Goal: Task Accomplishment & Management: Manage account settings

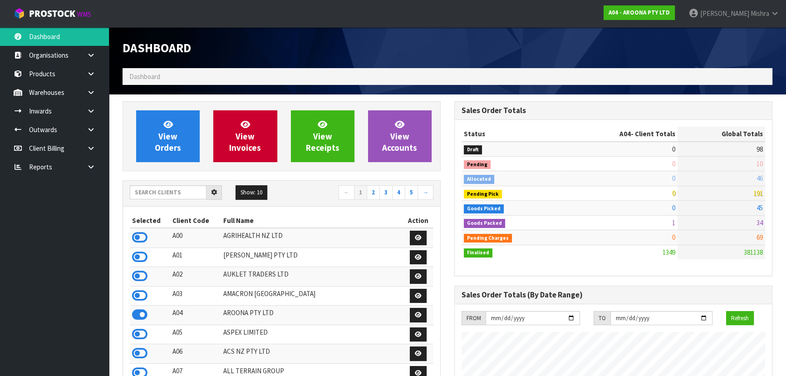
scroll to position [554, 331]
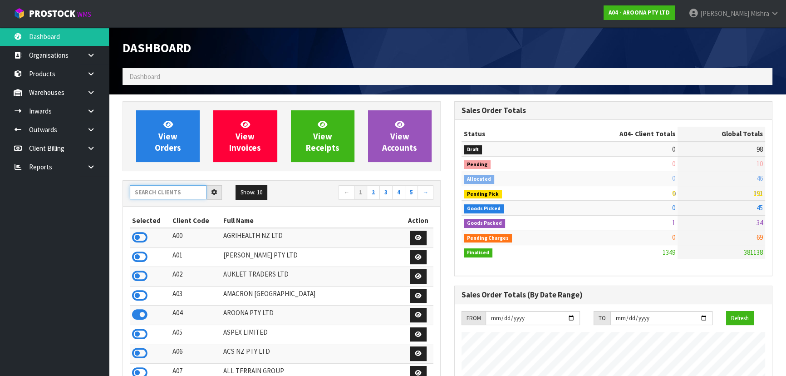
click at [153, 199] on input "text" at bounding box center [168, 192] width 77 height 14
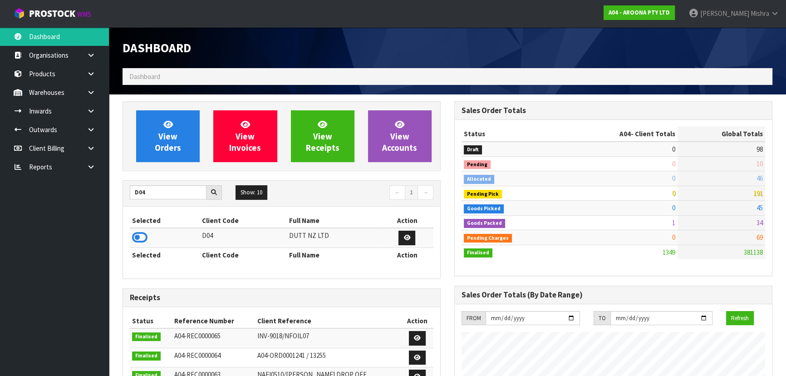
click at [139, 233] on icon at bounding box center [139, 238] width 15 height 14
click at [152, 195] on input "D04" at bounding box center [168, 192] width 77 height 14
click at [134, 236] on icon at bounding box center [139, 238] width 15 height 14
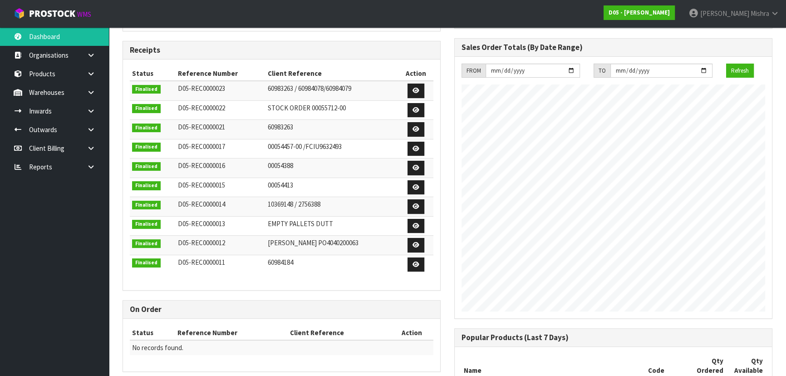
scroll to position [0, 0]
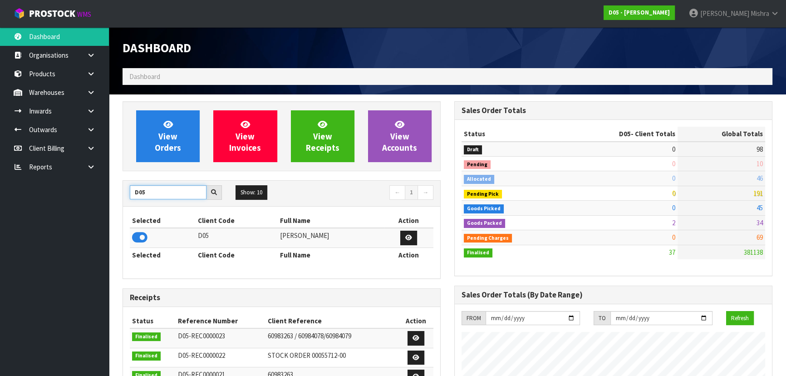
click at [69, 203] on body "Toggle navigation ProStock WMS D05 - [PERSON_NAME] [PERSON_NAME] Logout Dashboa…" at bounding box center [393, 188] width 786 height 376
type input "13"
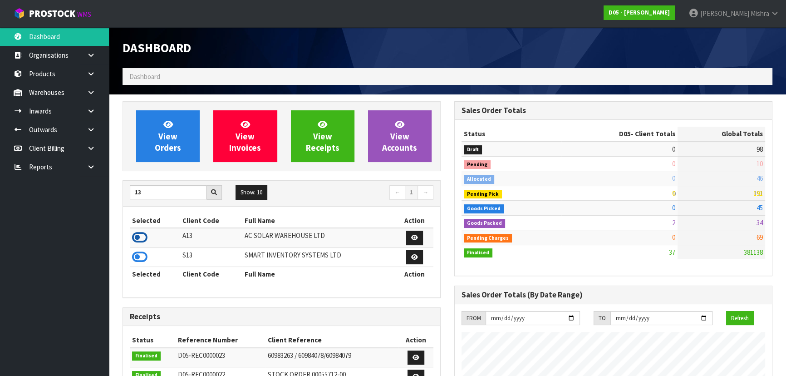
click at [136, 236] on icon at bounding box center [139, 238] width 15 height 14
click at [89, 113] on icon at bounding box center [91, 111] width 9 height 7
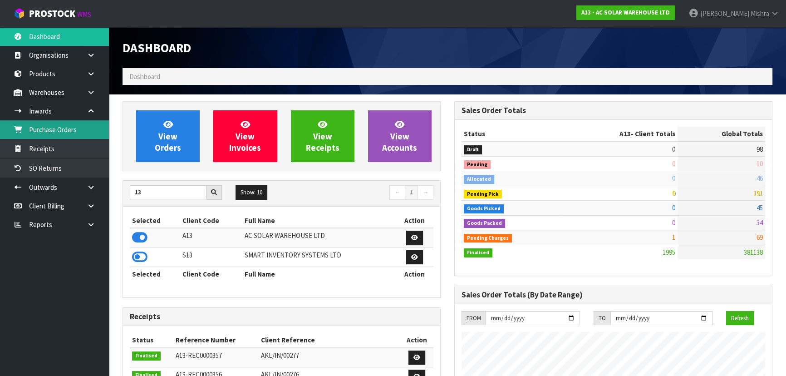
click at [81, 135] on link "Purchase Orders" at bounding box center [54, 129] width 109 height 19
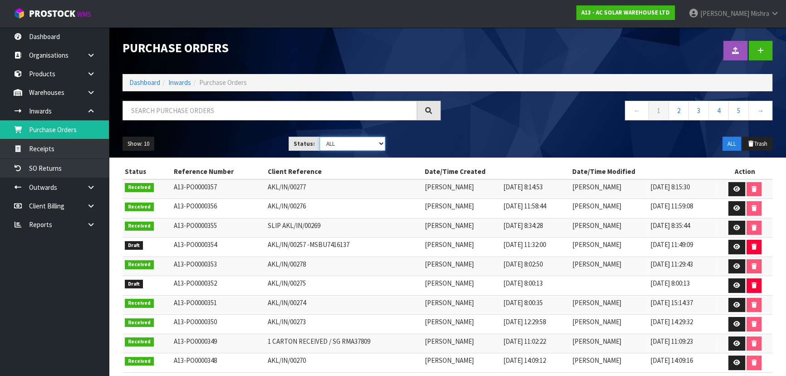
click at [342, 141] on select "Draft Pending Received Cancelled ALL" at bounding box center [353, 144] width 66 height 14
click at [739, 280] on link at bounding box center [737, 285] width 17 height 15
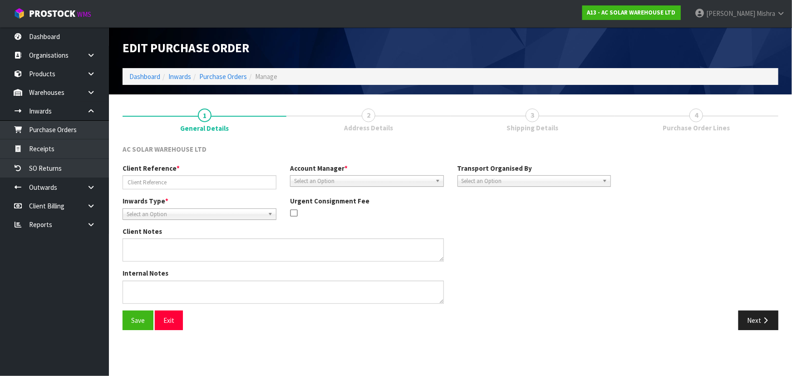
type input "AKL/IN/00275"
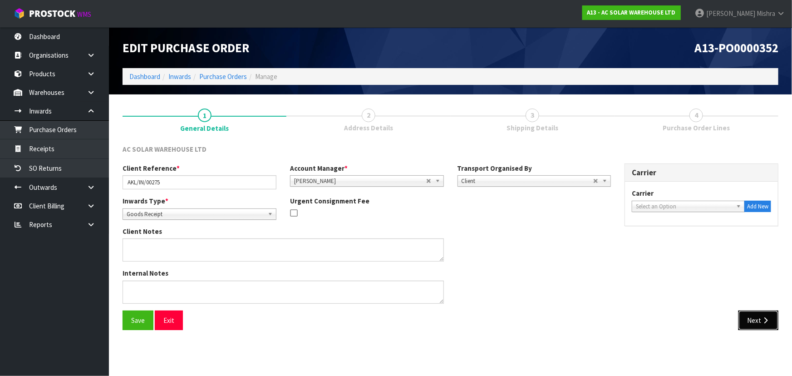
click at [751, 323] on button "Next" at bounding box center [759, 320] width 40 height 20
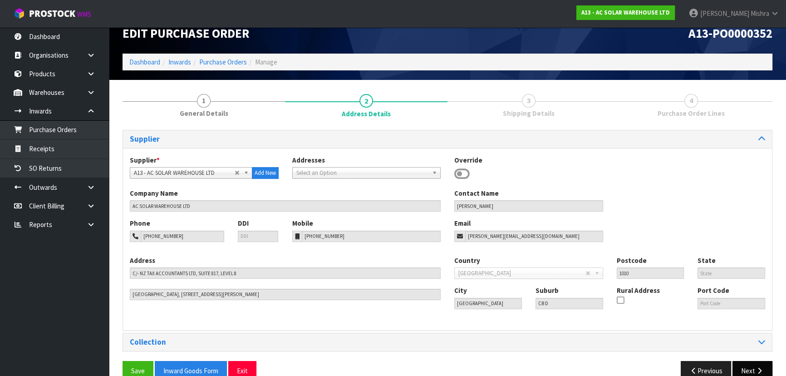
scroll to position [32, 0]
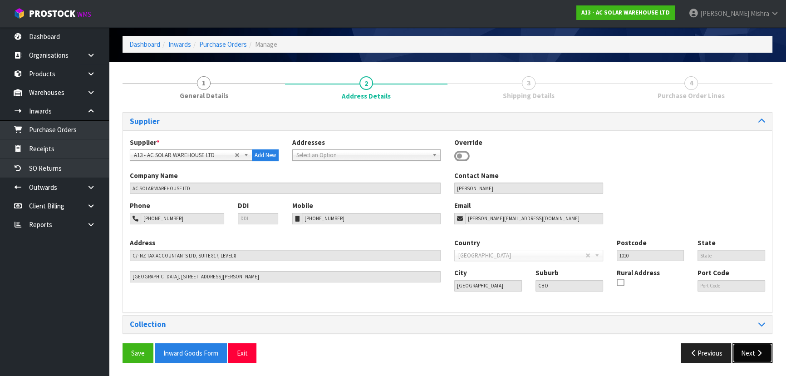
click at [759, 354] on icon "button" at bounding box center [759, 353] width 9 height 7
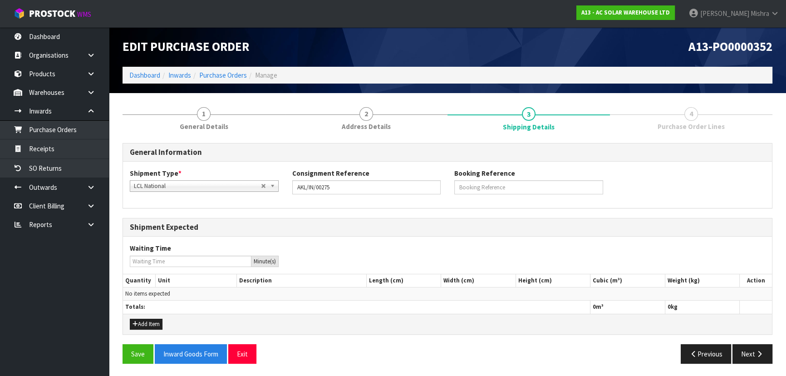
scroll to position [2, 0]
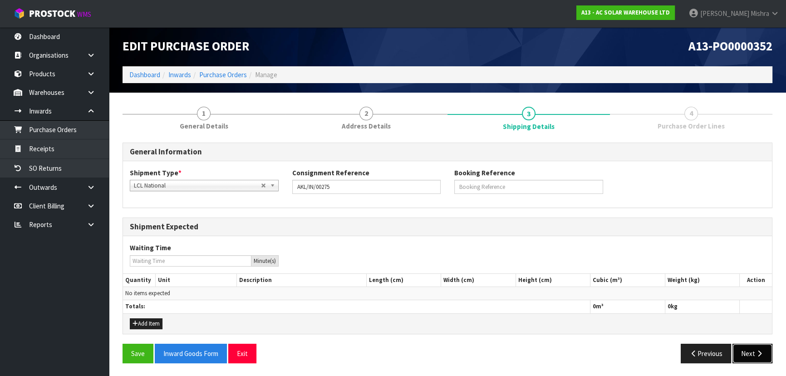
click at [757, 350] on icon "button" at bounding box center [759, 353] width 9 height 7
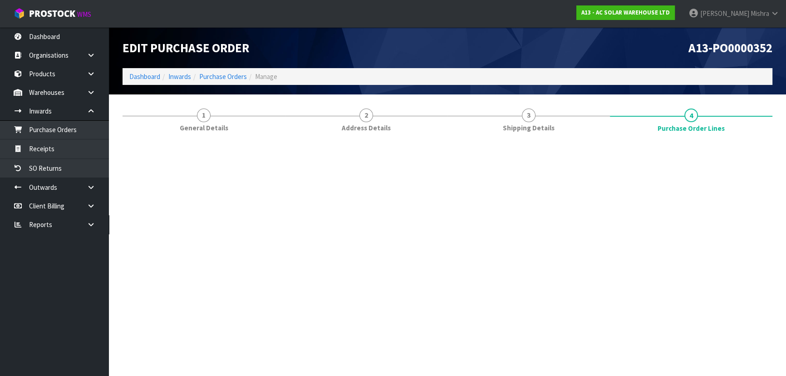
scroll to position [0, 0]
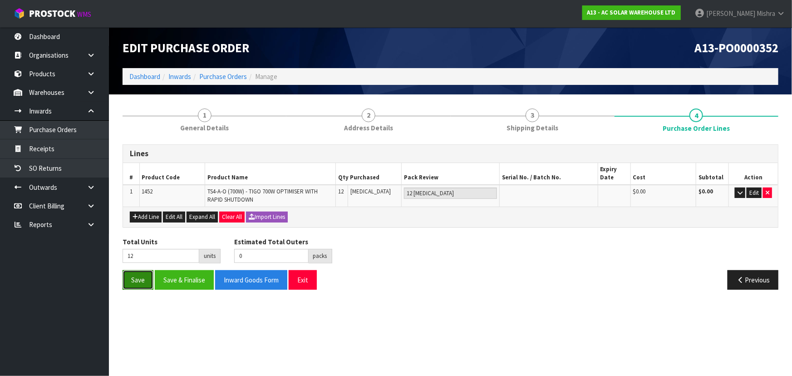
click at [139, 282] on button "Save" at bounding box center [138, 280] width 31 height 20
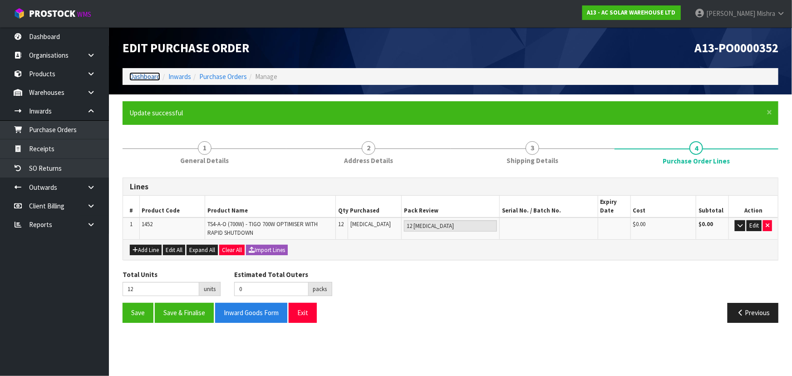
click at [142, 72] on link "Dashboard" at bounding box center [144, 76] width 31 height 9
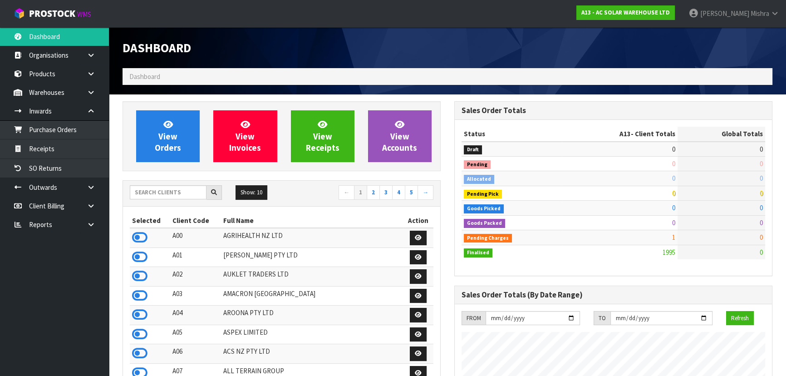
scroll to position [725, 331]
click at [171, 193] on input "text" at bounding box center [168, 192] width 77 height 14
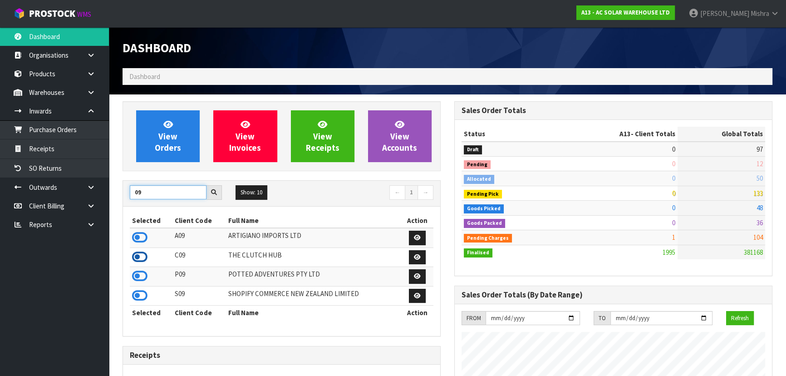
type input "09"
click at [141, 254] on icon at bounding box center [139, 257] width 15 height 14
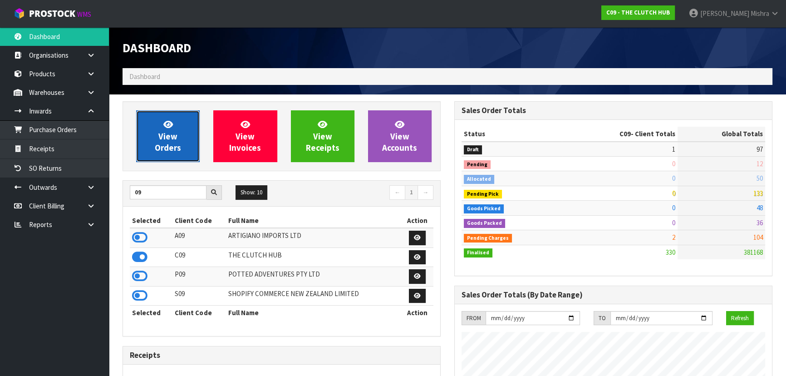
click at [148, 133] on link "View Orders" at bounding box center [168, 136] width 64 height 52
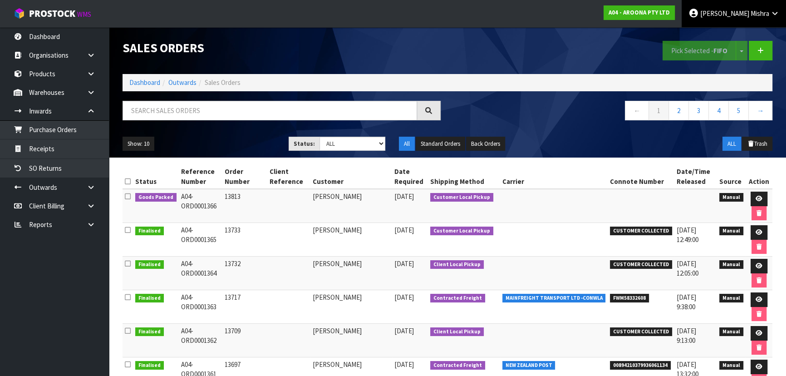
click at [389, 13] on span "Mishra" at bounding box center [760, 13] width 19 height 9
click at [389, 38] on link "Logout" at bounding box center [750, 36] width 72 height 12
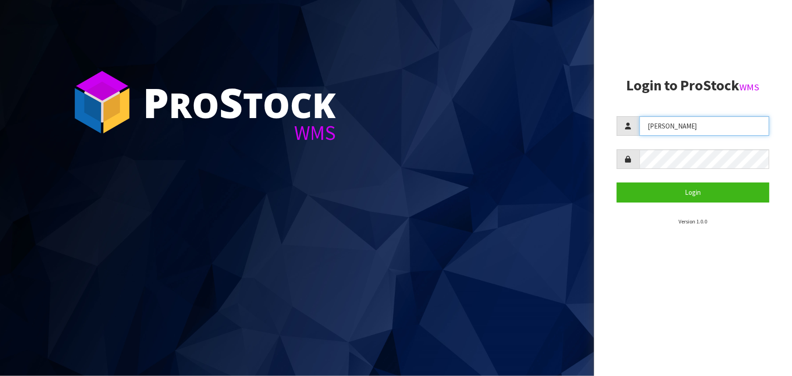
click at [653, 128] on input "[PERSON_NAME]" at bounding box center [705, 126] width 130 height 20
drag, startPoint x: 681, startPoint y: 123, endPoint x: 623, endPoint y: 128, distance: 58.0
click at [623, 128] on div "[PERSON_NAME]" at bounding box center [693, 126] width 153 height 20
type input "[PERSON_NAME]"
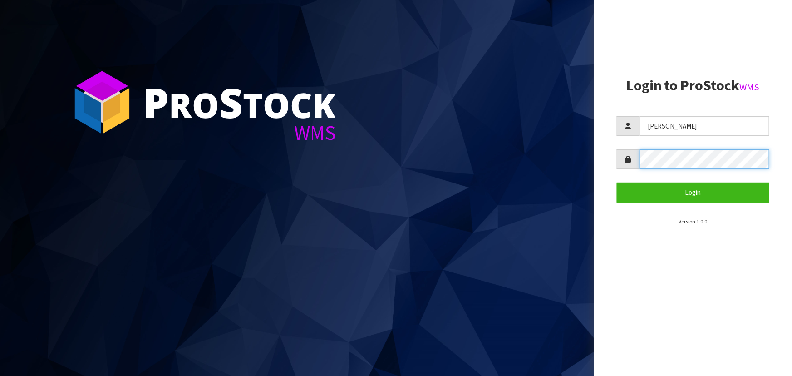
click at [606, 167] on aside "Login to ProStock WMS POLLY Login Version 1.0.0" at bounding box center [693, 188] width 198 height 376
click at [617, 182] on button "Login" at bounding box center [693, 192] width 153 height 20
